Goal: Task Accomplishment & Management: Complete application form

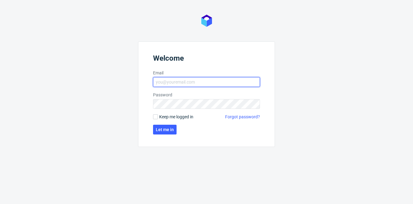
type input "[EMAIL_ADDRESS][PERSON_NAME][DOMAIN_NAME]"
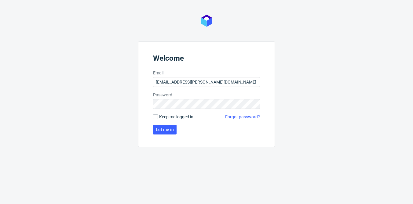
click at [173, 117] on span "Keep me logged in" at bounding box center [176, 117] width 34 height 6
click at [158, 117] on input "Keep me logged in" at bounding box center [155, 117] width 5 height 5
checkbox input "true"
click at [169, 134] on button "Let me in" at bounding box center [165, 130] width 24 height 10
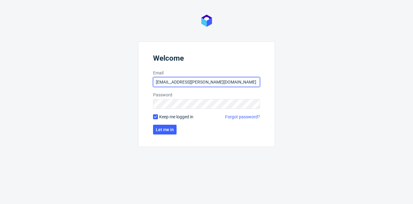
click at [219, 82] on input "[EMAIL_ADDRESS][PERSON_NAME][DOMAIN_NAME]" at bounding box center [206, 82] width 107 height 10
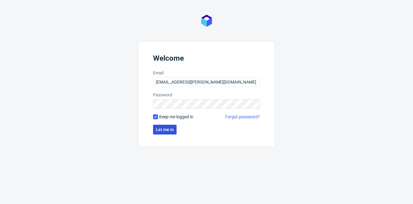
click at [169, 130] on span "Let me in" at bounding box center [165, 130] width 18 height 4
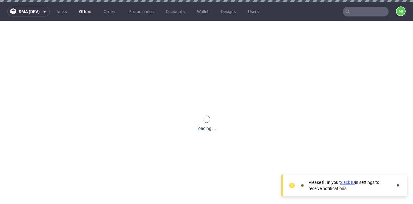
click at [84, 10] on link "Offers" at bounding box center [85, 12] width 20 height 10
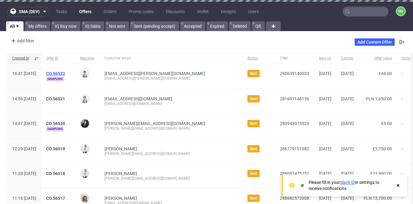
click at [65, 74] on link "CO.56522" at bounding box center [55, 73] width 19 height 5
click at [110, 13] on link "Orders" at bounding box center [110, 12] width 20 height 10
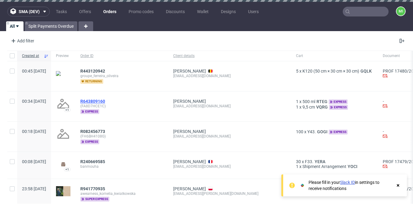
click at [105, 100] on span "R643809160" at bounding box center [92, 101] width 25 height 5
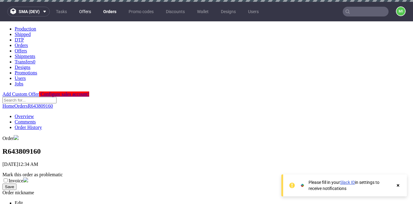
click at [86, 11] on link "Offers" at bounding box center [84, 12] width 19 height 10
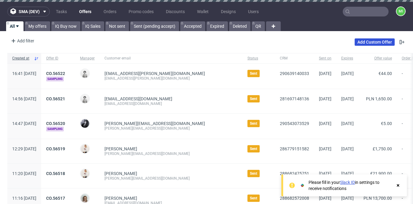
click at [373, 41] on link "Add Custom Offer" at bounding box center [375, 41] width 40 height 7
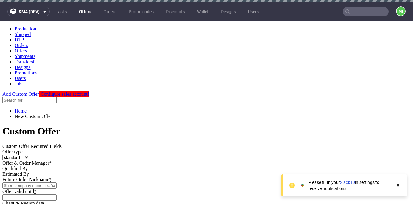
click at [75, 11] on ul "Tasks Offers Orders Promo codes Discounts Wallet Designs Users" at bounding box center [157, 12] width 215 height 10
click at [83, 10] on link "Offers" at bounding box center [85, 12] width 20 height 10
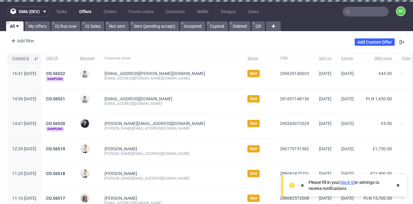
click at [31, 57] on span "Created at" at bounding box center [21, 58] width 19 height 5
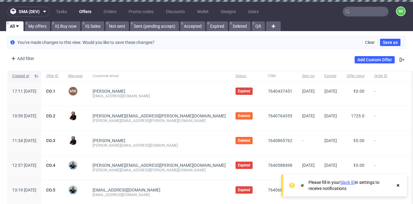
click at [31, 75] on span "Created at" at bounding box center [21, 76] width 19 height 5
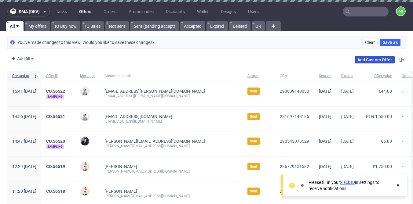
click at [374, 59] on link "Add Custom Offer" at bounding box center [375, 59] width 40 height 7
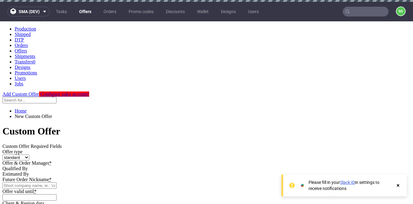
click at [29, 155] on select "standard prototyping sampling" at bounding box center [15, 158] width 27 height 6
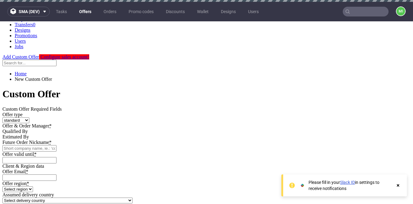
scroll to position [56, 0]
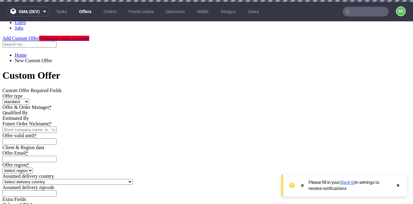
click at [179, 110] on div at bounding box center [206, 110] width 408 height 0
click at [56, 127] on input "Future Order Nickname *" at bounding box center [29, 130] width 54 height 6
type input "slkmdfjlksdfjslk"
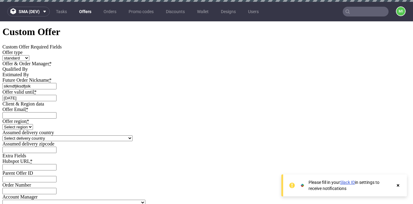
scroll to position [87, 0]
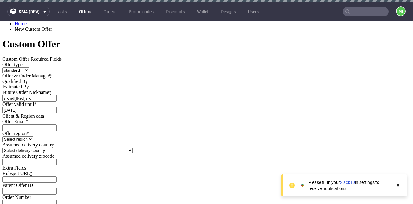
click at [56, 107] on input "2025-08-27" at bounding box center [29, 110] width 54 height 6
type input "2025-09-11"
click at [56, 125] on input "Offer Email *" at bounding box center [29, 128] width 54 height 6
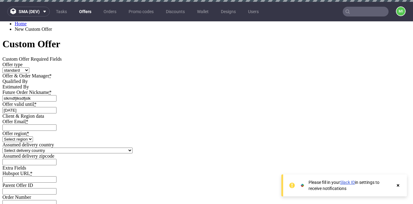
type input "mikolaj.olszanski@packhelp.com"
click at [33, 137] on select "Select region eu gb de pl fr it es" at bounding box center [17, 140] width 31 height 6
select select "eu"
click at [33, 137] on select "Select region eu gb de pl fr it es" at bounding box center [17, 140] width 31 height 6
click at [133, 150] on select "Select delivery country Andorra Afghanistan Anguilla Albania Armenia Antarctica…" at bounding box center [67, 151] width 130 height 6
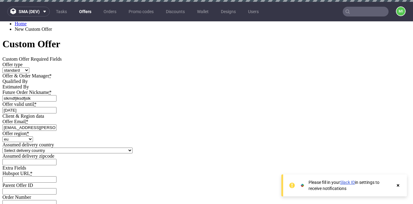
select select "13"
click at [133, 148] on select "Select delivery country Andorra Afghanistan Anguilla Albania Armenia Antarctica…" at bounding box center [67, 151] width 130 height 6
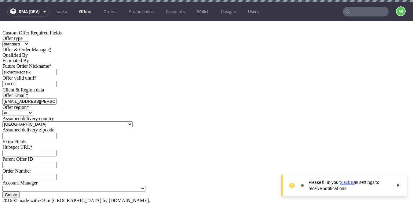
scroll to position [202, 0]
click at [56, 150] on input "Hubspot URL *" at bounding box center [29, 153] width 54 height 6
type input "https://app-eu1.hubspot.com/contacts/139493128/record/0-3/98890878163"
click at [20, 192] on input "Create" at bounding box center [10, 195] width 17 height 6
type input "Please wait..."
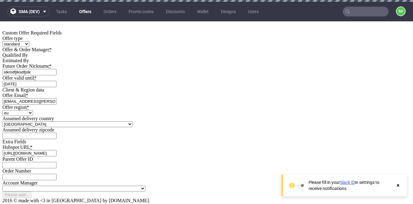
click at [398, 187] on icon at bounding box center [397, 185] width 5 height 5
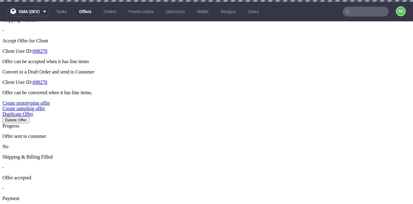
scroll to position [267, 0]
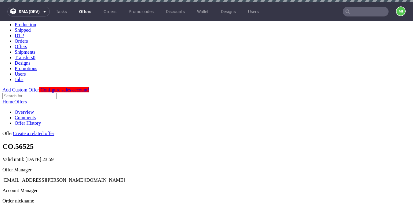
scroll to position [0, 0]
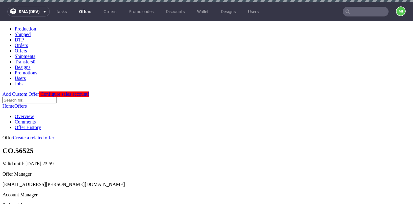
click at [89, 12] on link "Offers" at bounding box center [85, 12] width 20 height 10
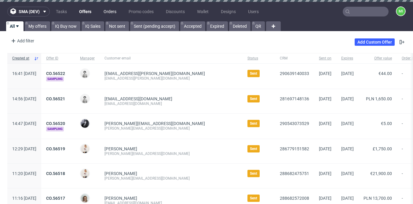
click at [112, 11] on link "Orders" at bounding box center [110, 12] width 20 height 10
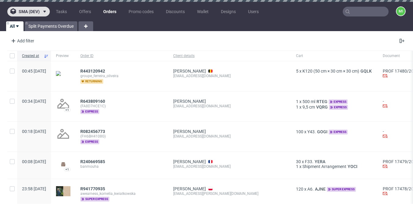
click at [36, 11] on span "sma (dev)" at bounding box center [29, 11] width 21 height 4
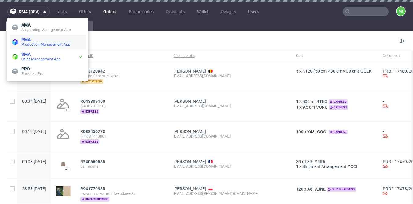
click at [46, 40] on span "PMA" at bounding box center [52, 39] width 62 height 5
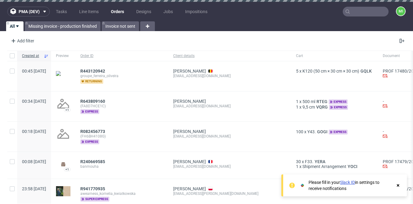
click at [136, 68] on div "R443120942 groupe_ferreira_oliveira returning" at bounding box center [121, 76] width 93 height 30
click at [144, 36] on div "Add filter Hide filters Clear all" at bounding box center [206, 41] width 413 height 15
